Goal: Find contact information: Find contact information

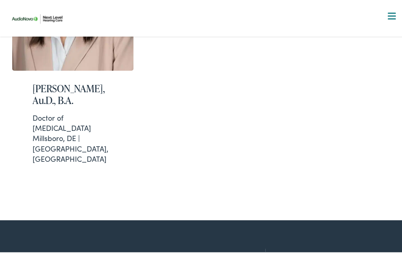
scroll to position [1258, 0]
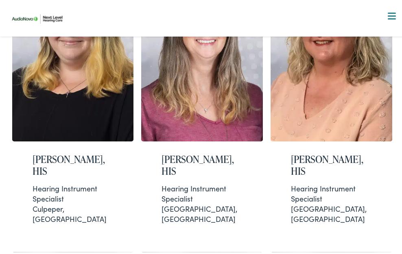
scroll to position [593, 0]
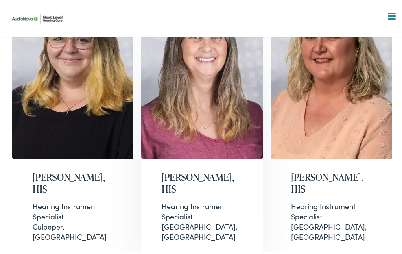
click at [169, 63] on img at bounding box center [202, 72] width 122 height 170
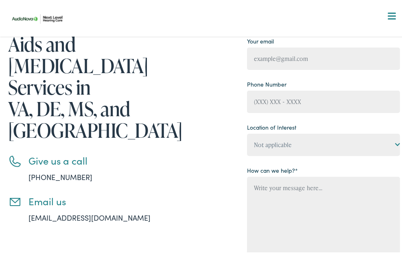
scroll to position [102, 0]
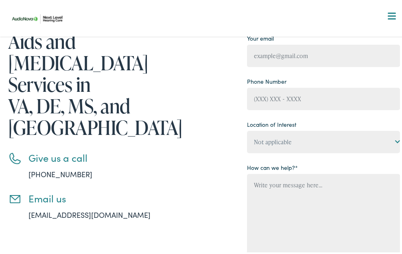
drag, startPoint x: 91, startPoint y: 171, endPoint x: 126, endPoint y: 196, distance: 43.2
click at [126, 196] on div "Contact us for Hearing Aids and [MEDICAL_DATA] Services in [GEOGRAPHIC_DATA], D…" at bounding box center [106, 150] width 196 height 327
drag, startPoint x: 122, startPoint y: 172, endPoint x: 24, endPoint y: 180, distance: 97.9
click at [24, 180] on div "Contact us for Hearing Aids and Audiology Services in VA, DE, MS, and NC Give u…" at bounding box center [106, 150] width 196 height 327
copy link "info@nextlevelhearing.com"
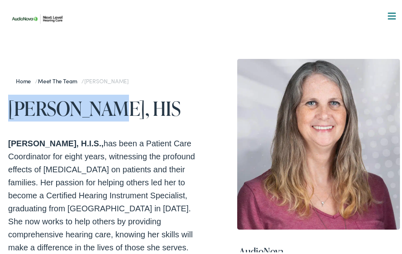
drag, startPoint x: 8, startPoint y: 109, endPoint x: 89, endPoint y: 113, distance: 81.4
click at [89, 113] on h1 "[PERSON_NAME], HIS" at bounding box center [106, 107] width 196 height 22
copy h1 "[PERSON_NAME]"
